Goal: Find specific page/section: Find specific page/section

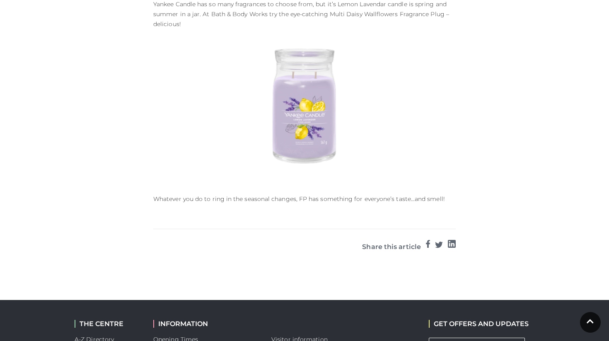
scroll to position [1410, 0]
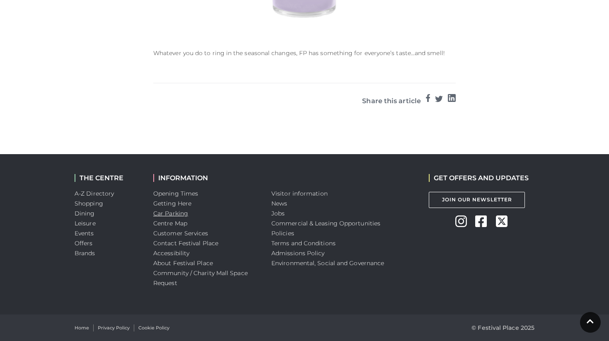
click at [177, 212] on link "Car Parking" at bounding box center [170, 213] width 35 height 7
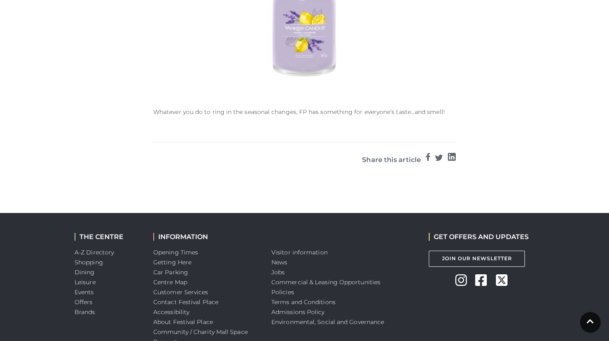
scroll to position [1410, 0]
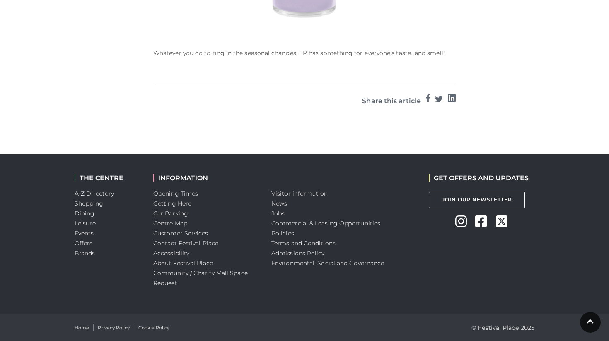
click at [176, 212] on link "Car Parking" at bounding box center [170, 213] width 35 height 7
